Goal: Find specific page/section: Find specific page/section

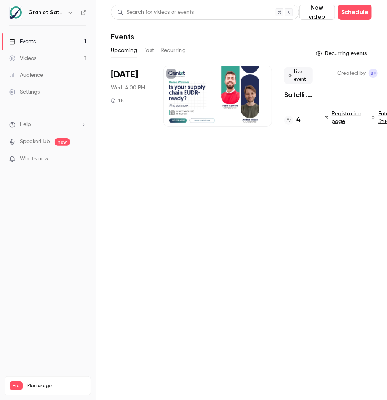
click at [297, 118] on h4 "4" at bounding box center [298, 120] width 4 height 10
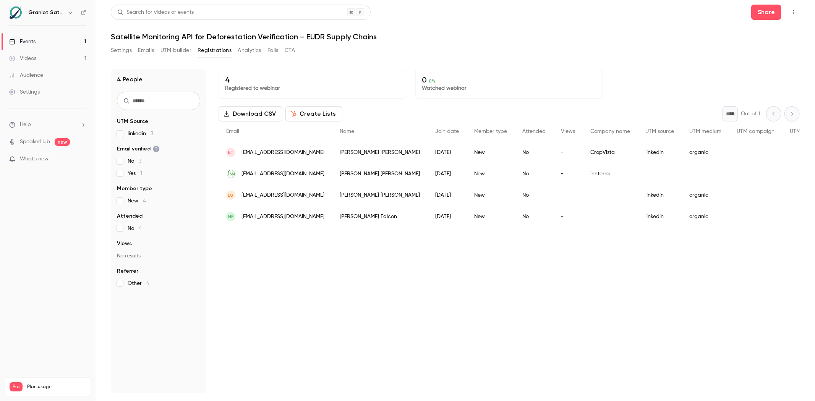
click at [387, 173] on div "[DATE]" at bounding box center [447, 173] width 39 height 21
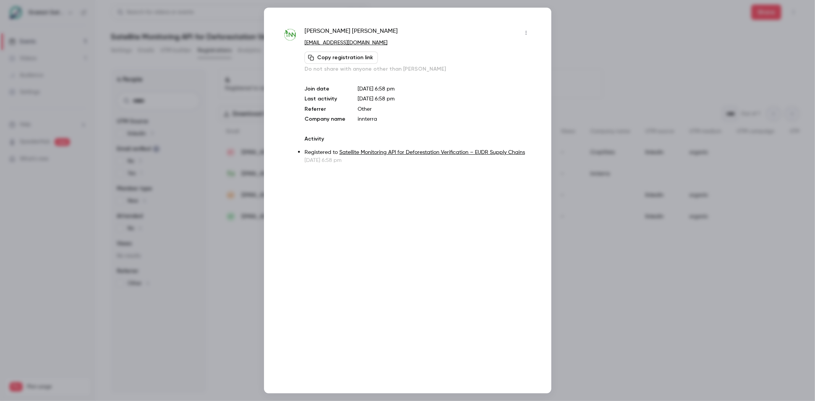
click at [387, 36] on div at bounding box center [407, 200] width 815 height 401
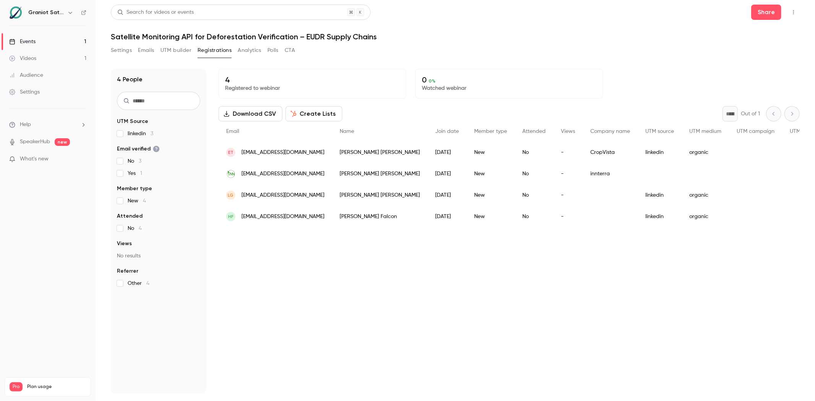
click at [387, 193] on div "New" at bounding box center [491, 195] width 48 height 21
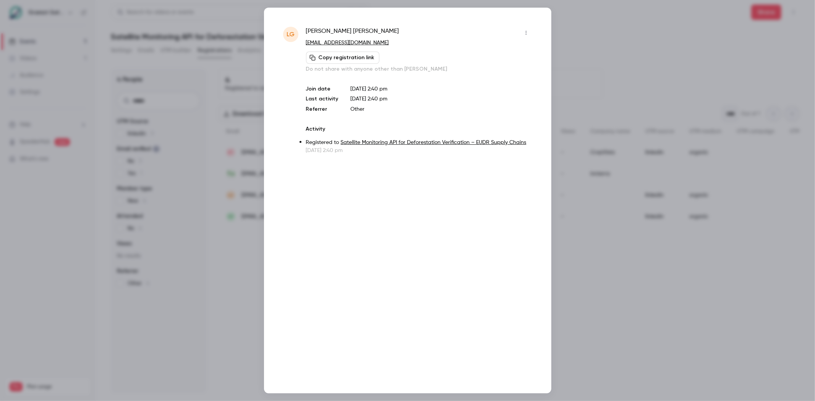
click at [387, 48] on div at bounding box center [407, 200] width 815 height 401
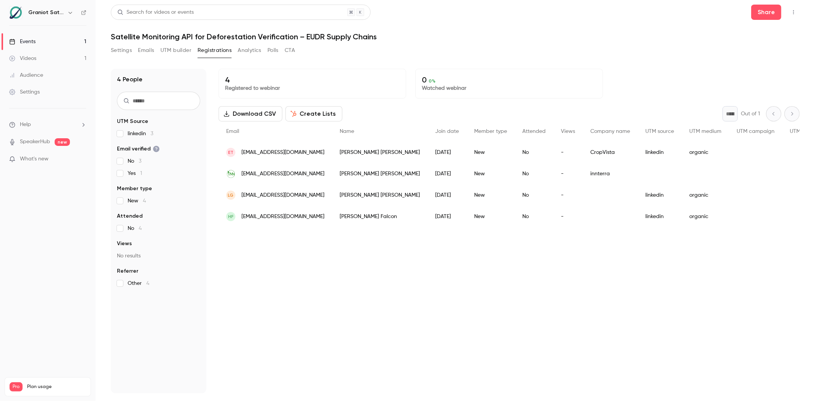
click at [387, 153] on div "New" at bounding box center [491, 152] width 48 height 21
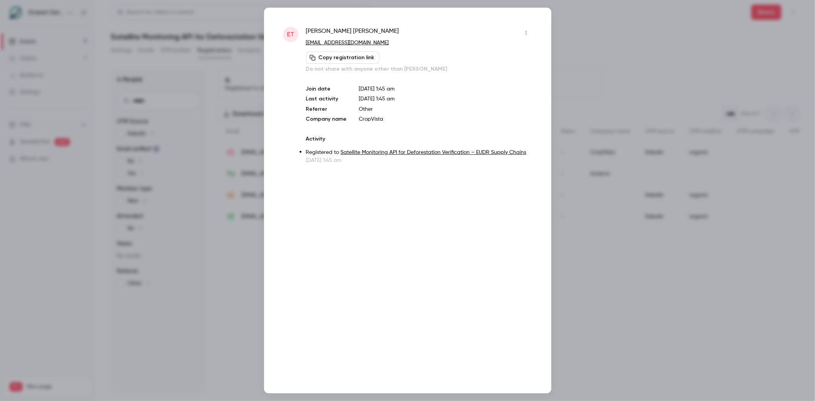
click at [387, 58] on div at bounding box center [407, 200] width 815 height 401
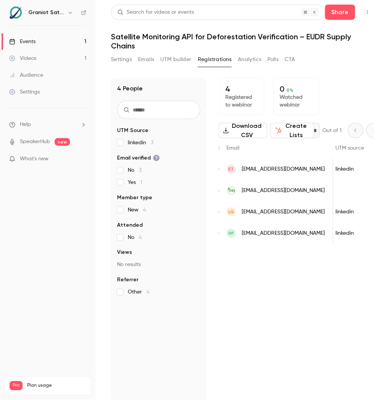
scroll to position [0, 310]
